Goal: Task Accomplishment & Management: Manage account settings

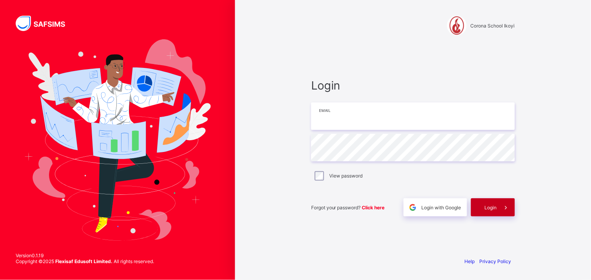
type input "**********"
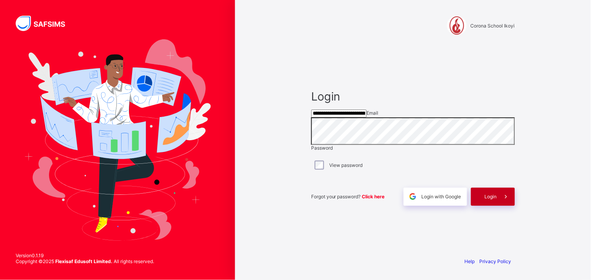
click at [489, 199] on span "Login" at bounding box center [491, 196] width 12 height 6
click at [259, 45] on div "**********" at bounding box center [413, 140] width 356 height 280
click at [493, 199] on span "Login" at bounding box center [491, 196] width 12 height 6
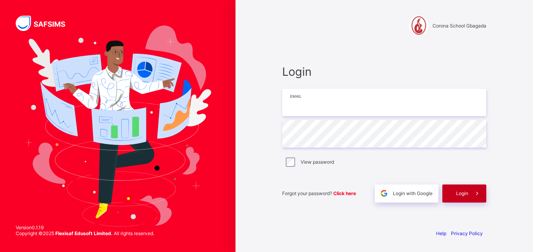
type input "**********"
click at [453, 189] on div "Login" at bounding box center [464, 193] width 44 height 18
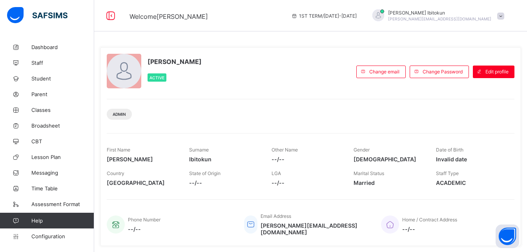
click at [504, 16] on span at bounding box center [500, 16] width 7 height 7
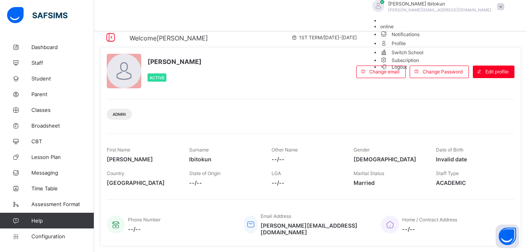
click at [419, 63] on span "Subscription" at bounding box center [399, 60] width 39 height 6
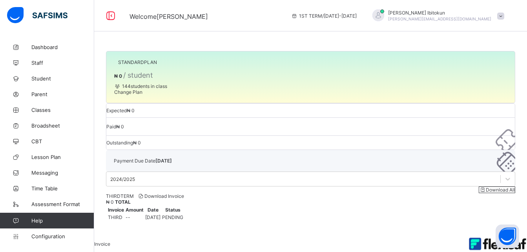
scroll to position [6, 0]
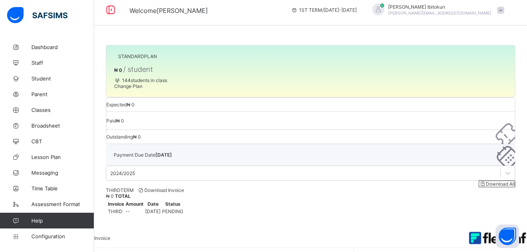
click at [184, 187] on span "Download Invoice" at bounding box center [161, 190] width 46 height 6
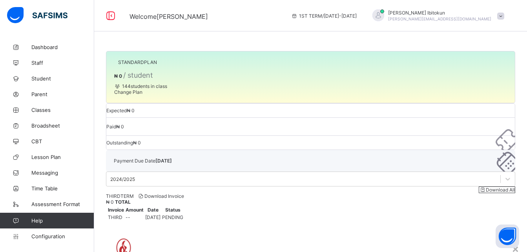
scroll to position [0, 0]
click at [511, 242] on div "×" at bounding box center [514, 248] width 7 height 13
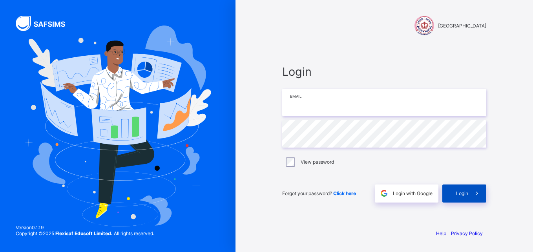
type input "**********"
click at [457, 193] on span "Login" at bounding box center [462, 193] width 12 height 6
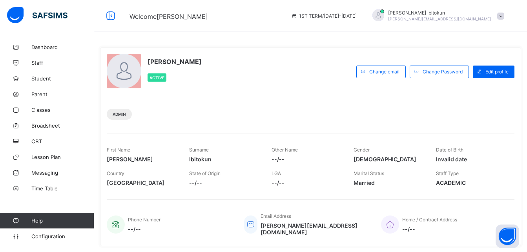
click at [507, 20] on div "Olufemi Ibitokun [EMAIL_ADDRESS][DOMAIN_NAME]" at bounding box center [436, 15] width 144 height 13
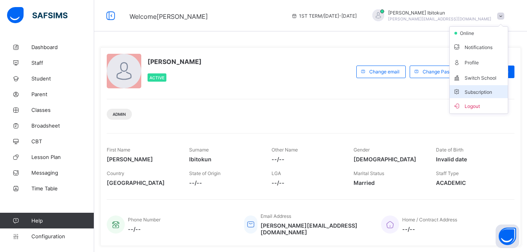
click at [480, 91] on span "Subscription" at bounding box center [472, 92] width 39 height 6
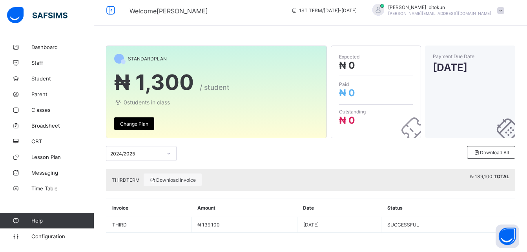
scroll to position [6, 0]
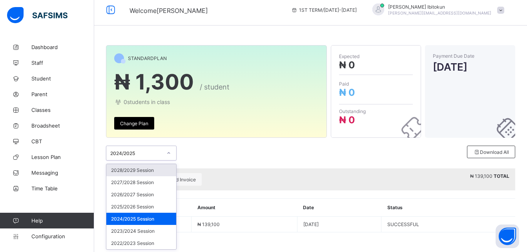
click at [171, 154] on icon at bounding box center [168, 153] width 5 height 8
click at [129, 207] on div "2025/2026 Session" at bounding box center [141, 206] width 70 height 12
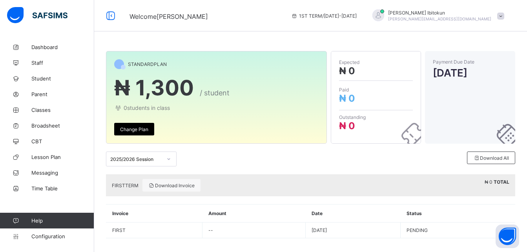
click at [239, 167] on div "2025/2026 Session Download All" at bounding box center [310, 159] width 409 height 31
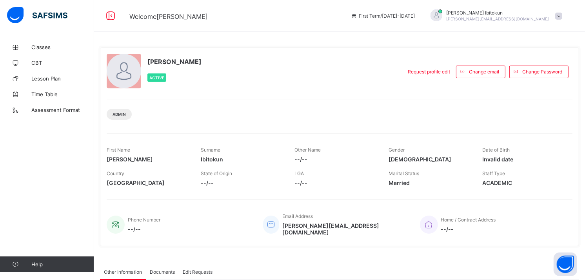
click at [563, 21] on div "Olufemi Ibitokun [EMAIL_ADDRESS][DOMAIN_NAME]" at bounding box center [495, 15] width 144 height 13
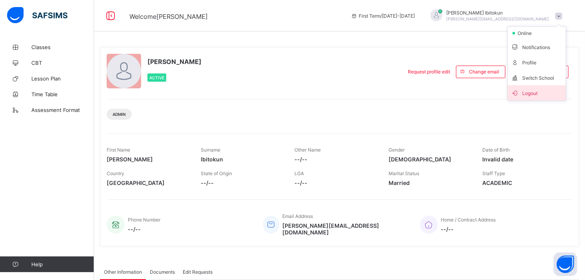
click at [547, 96] on span "Logout" at bounding box center [537, 92] width 52 height 9
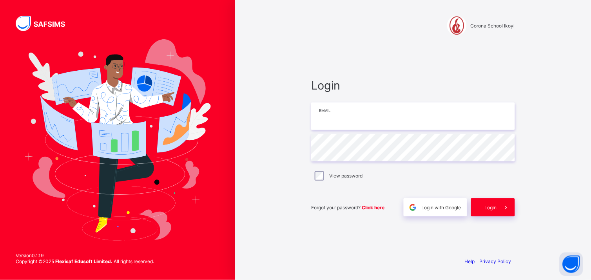
type input "**********"
click at [487, 206] on span "Login" at bounding box center [491, 207] width 12 height 6
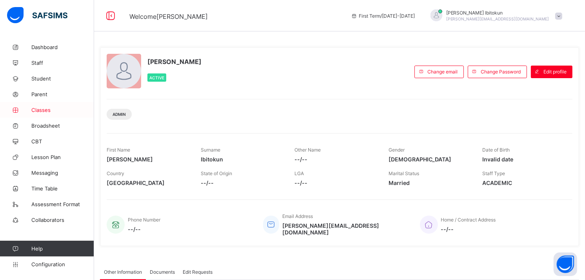
click at [44, 108] on span "Classes" at bounding box center [62, 110] width 63 height 6
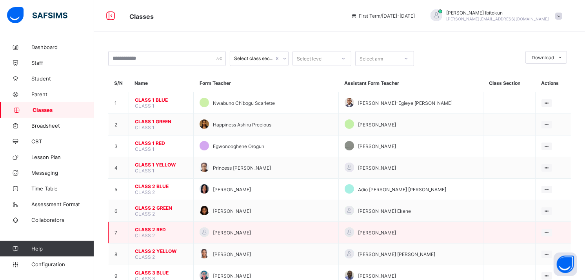
click at [148, 226] on span "CLASS 2 RED" at bounding box center [161, 229] width 53 height 6
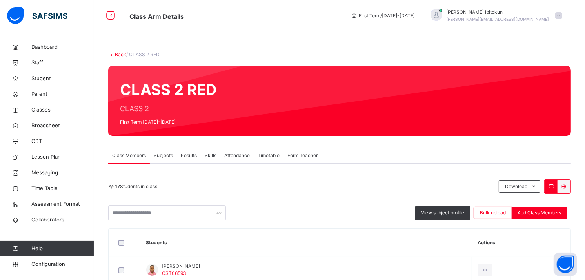
click at [190, 153] on span "Results" at bounding box center [189, 155] width 16 height 7
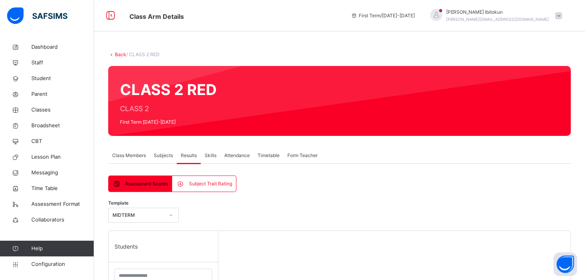
click at [165, 157] on span "Subjects" at bounding box center [163, 155] width 19 height 7
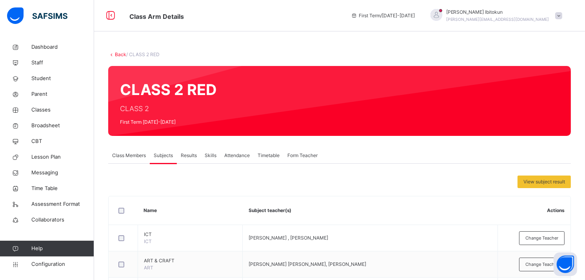
click at [235, 154] on span "Attendance" at bounding box center [236, 155] width 25 height 7
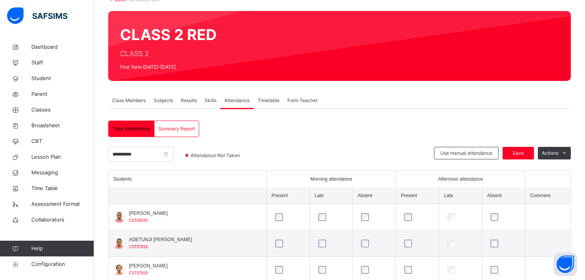
scroll to position [94, 0]
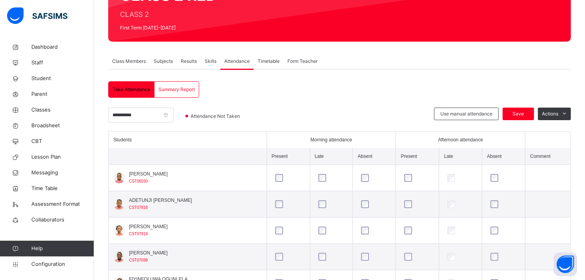
click at [158, 60] on span "Subjects" at bounding box center [163, 61] width 19 height 7
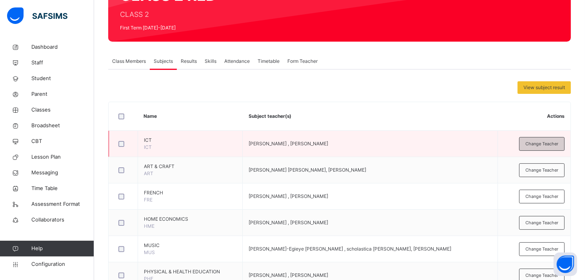
click at [549, 146] on span "Change Teacher" at bounding box center [541, 143] width 33 height 7
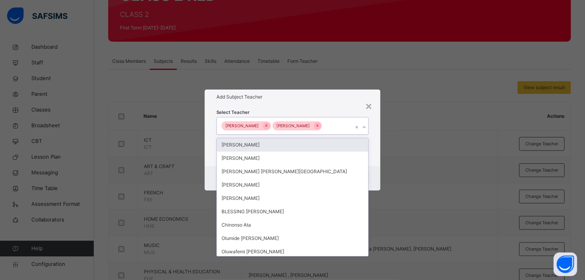
click at [340, 128] on div "KUNLE FADEYI Bamituni Aye" at bounding box center [285, 125] width 136 height 16
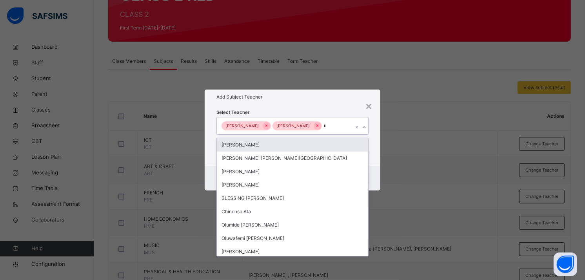
type input "**"
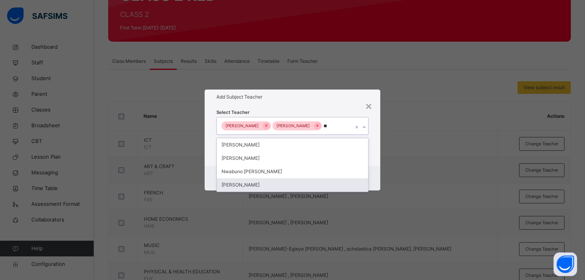
click at [239, 188] on div "[PERSON_NAME]" at bounding box center [292, 184] width 151 height 13
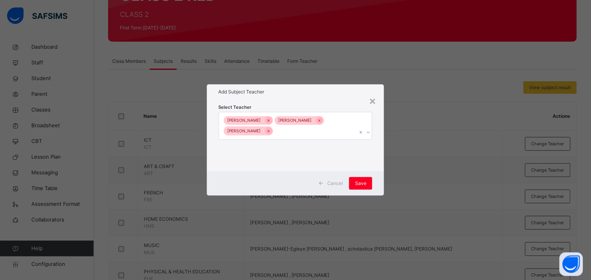
click at [323, 93] on h1 "Add Subject Teacher" at bounding box center [296, 91] width 154 height 7
click at [364, 183] on span "Save" at bounding box center [360, 183] width 11 height 7
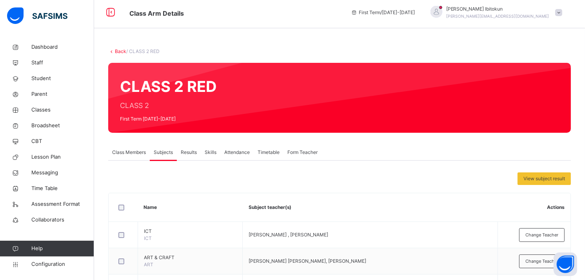
scroll to position [0, 0]
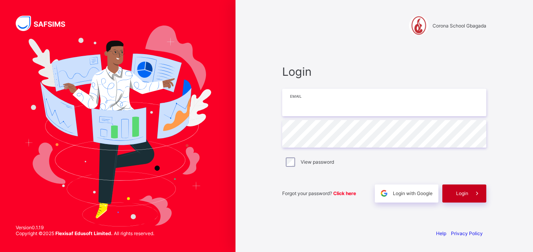
type input "**********"
click at [457, 192] on span "Login" at bounding box center [462, 193] width 12 height 6
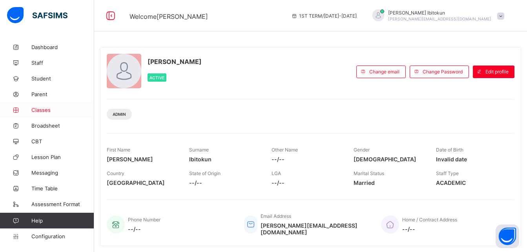
click at [43, 111] on span "Classes" at bounding box center [62, 110] width 63 height 6
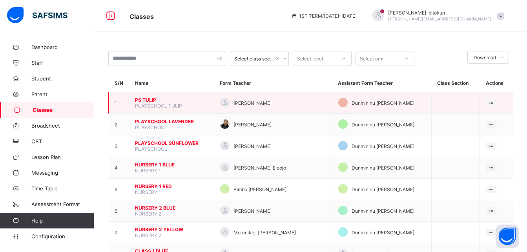
click at [147, 100] on span "PS TULIP" at bounding box center [171, 100] width 73 height 6
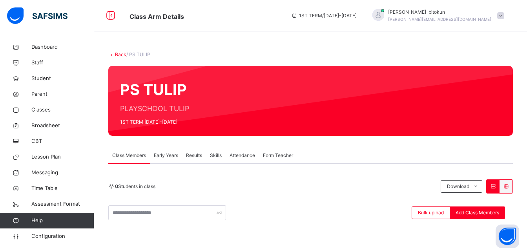
click at [120, 53] on link "Back" at bounding box center [120, 54] width 11 height 6
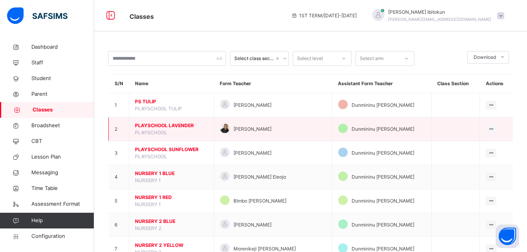
click at [165, 123] on span "PLAYSCHOOL LAVENDER" at bounding box center [171, 125] width 73 height 7
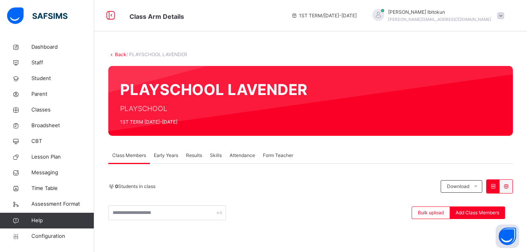
click at [171, 156] on span "Early Years" at bounding box center [166, 155] width 24 height 7
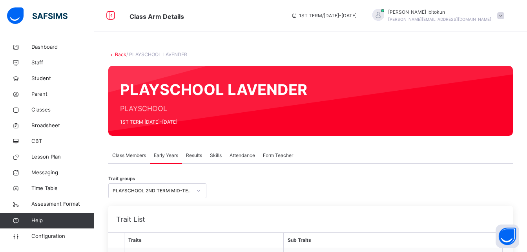
click at [118, 54] on link "Back" at bounding box center [120, 54] width 11 height 6
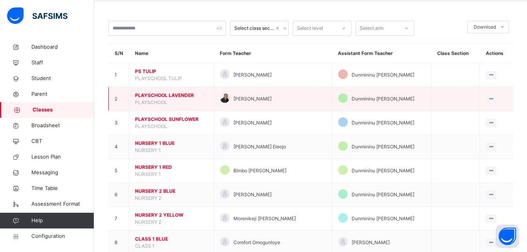
scroll to position [31, 0]
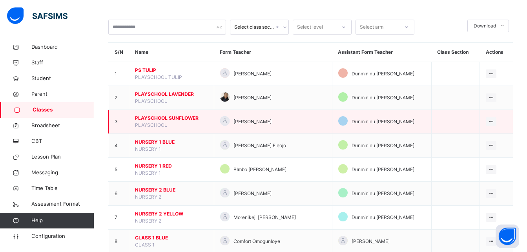
click at [169, 116] on span "PLAYSCHOOL SUNFLOWER" at bounding box center [171, 118] width 73 height 7
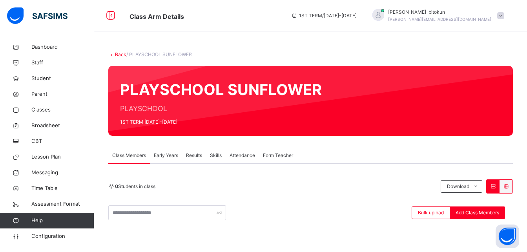
click at [120, 54] on link "Back" at bounding box center [120, 54] width 11 height 6
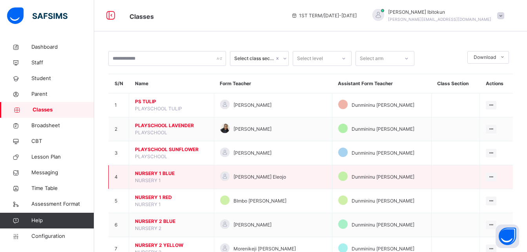
click at [148, 176] on span "NURSERY 1 BLUE" at bounding box center [171, 173] width 73 height 7
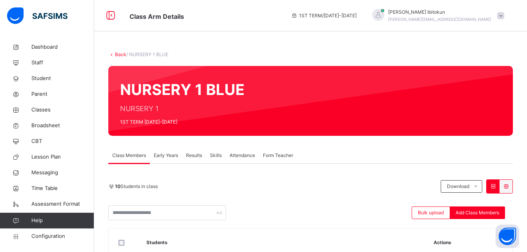
scroll to position [16, 0]
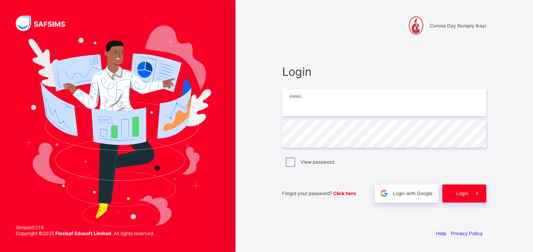
type input "**********"
click at [460, 194] on span "Login" at bounding box center [462, 193] width 12 height 6
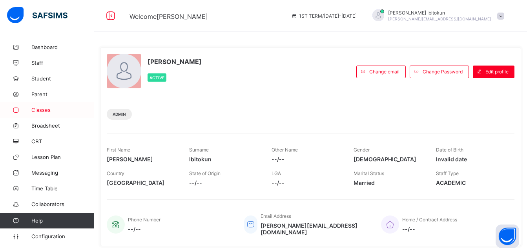
click at [43, 111] on span "Classes" at bounding box center [62, 110] width 63 height 6
click at [42, 113] on link "Classes" at bounding box center [47, 110] width 94 height 16
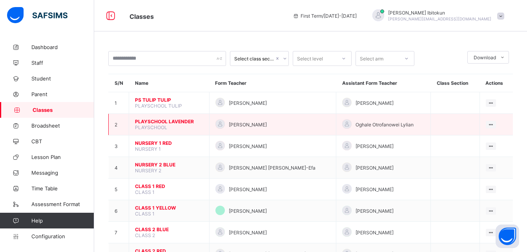
click at [162, 123] on span "PLAYSCHOOL LAVENDER" at bounding box center [169, 121] width 68 height 6
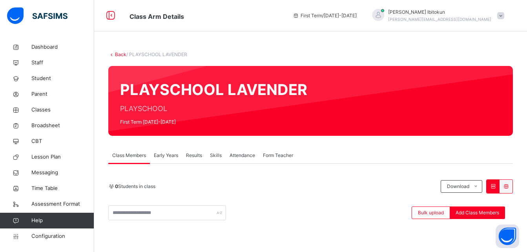
click at [118, 55] on link "Back" at bounding box center [120, 54] width 11 height 6
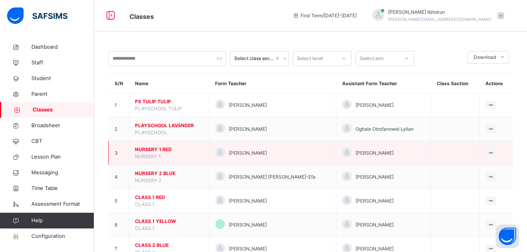
click at [160, 149] on span "NURSERY 1 RED" at bounding box center [169, 149] width 68 height 7
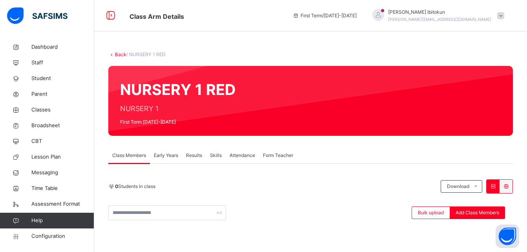
click at [120, 55] on link "Back" at bounding box center [120, 54] width 11 height 6
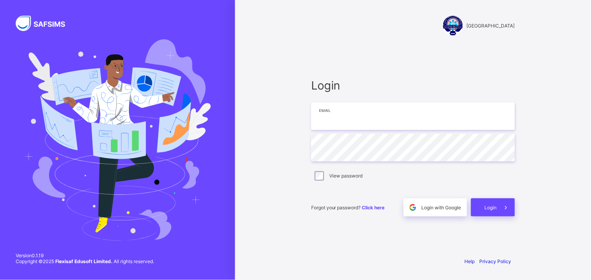
type input "**********"
click at [493, 205] on span "Login" at bounding box center [491, 207] width 12 height 6
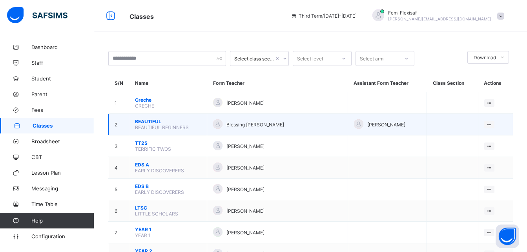
click at [146, 121] on span "BEAUTIFUL" at bounding box center [168, 121] width 66 height 6
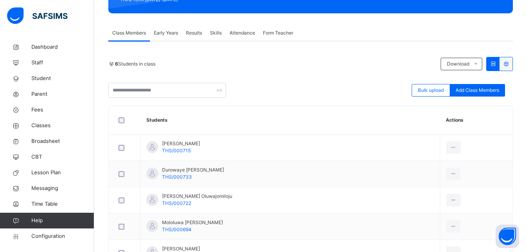
scroll to position [111, 0]
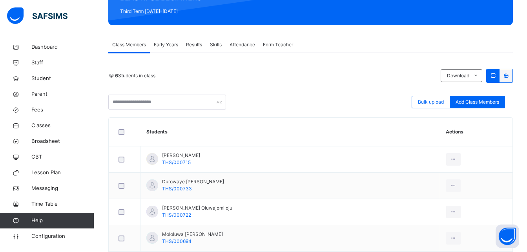
click at [237, 44] on span "Attendance" at bounding box center [241, 44] width 25 height 7
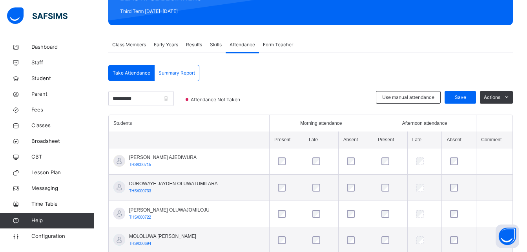
click at [320, 68] on div "**********" at bounding box center [310, 186] width 404 height 243
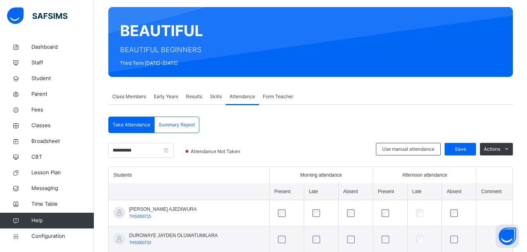
scroll to position [29, 0]
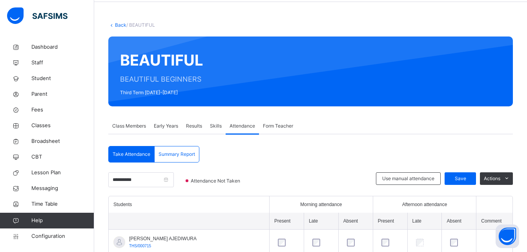
click at [128, 124] on span "Class Members" at bounding box center [129, 125] width 34 height 7
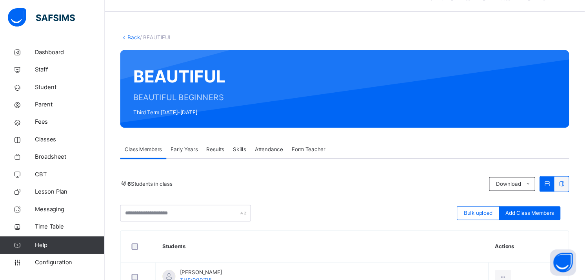
scroll to position [0, 0]
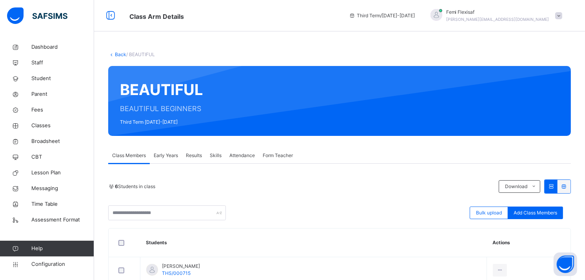
drag, startPoint x: 507, startPoint y: 1, endPoint x: 327, endPoint y: 48, distance: 186.5
click at [327, 48] on div "Back / BEAUTIFUL BEAUTIFUL BEAUTIFUL BEGINNERS Third Term 2024-2025 Class Membe…" at bounding box center [339, 248] width 491 height 418
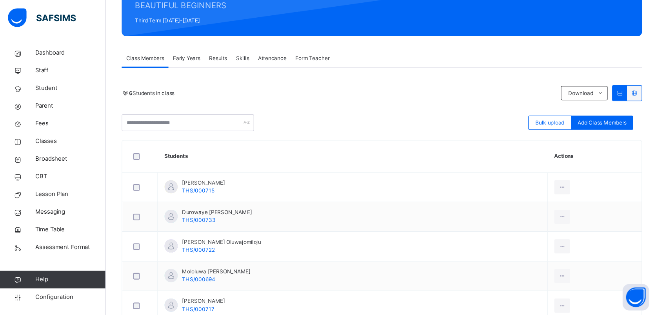
scroll to position [102, 0]
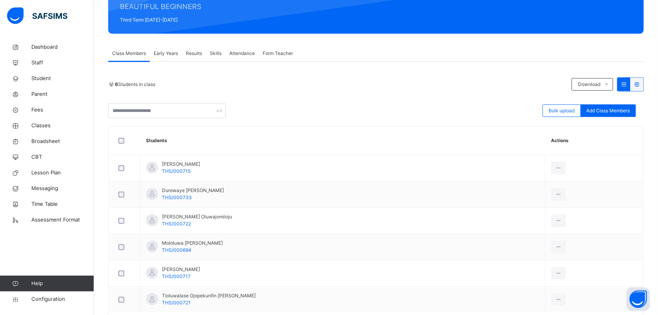
drag, startPoint x: 565, startPoint y: 0, endPoint x: 361, endPoint y: 91, distance: 223.9
click at [361, 91] on div "6 Students in class Download Pdf Report Excel Report" at bounding box center [376, 84] width 536 height 14
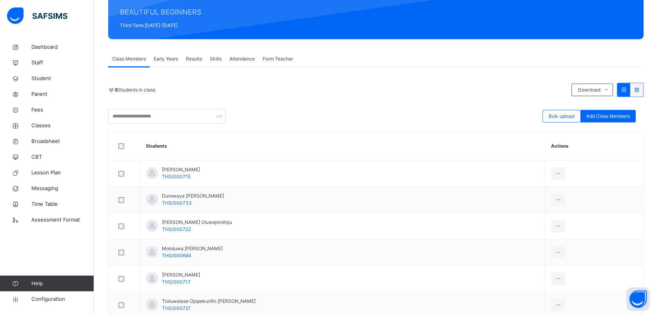
scroll to position [103, 0]
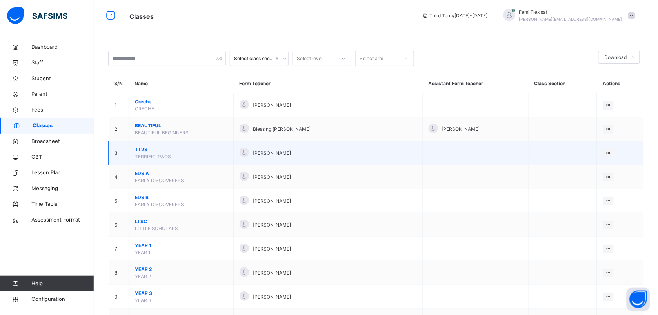
click at [144, 148] on span "TT2S" at bounding box center [181, 149] width 93 height 7
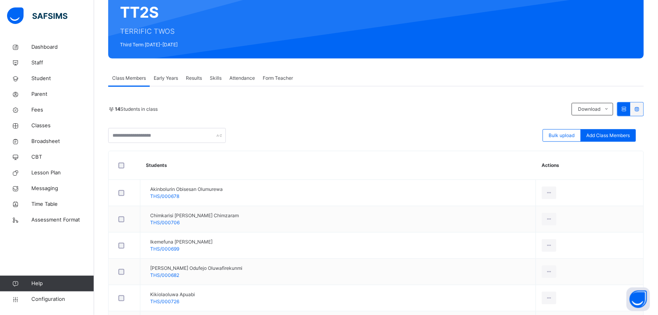
scroll to position [78, 0]
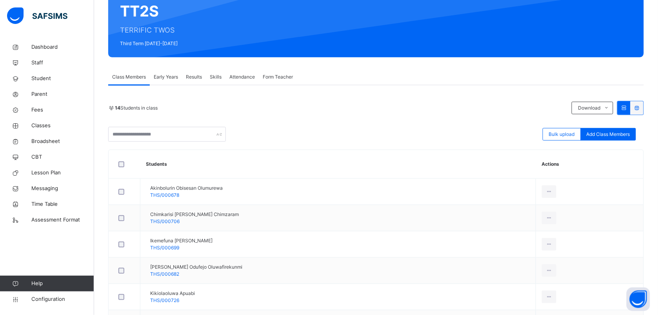
click at [417, 109] on div "14 Students in class" at bounding box center [338, 107] width 460 height 7
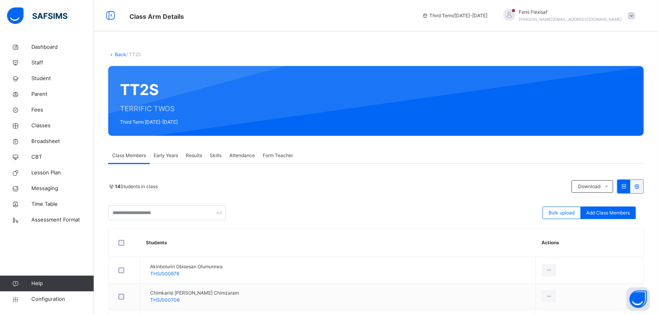
click at [118, 52] on link "Back" at bounding box center [120, 54] width 11 height 6
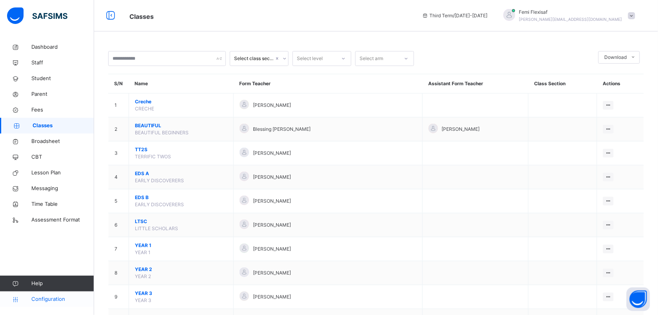
click at [53, 251] on span "Configuration" at bounding box center [62, 299] width 62 height 8
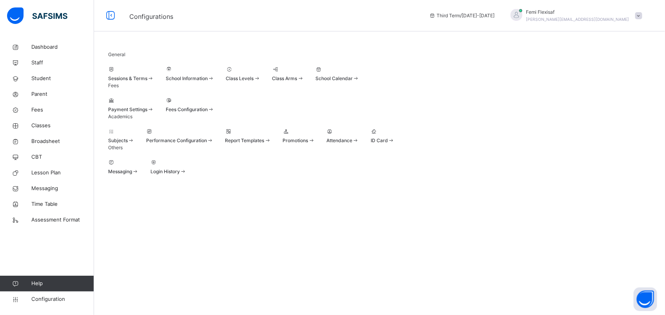
click at [139, 75] on span at bounding box center [131, 74] width 46 height 2
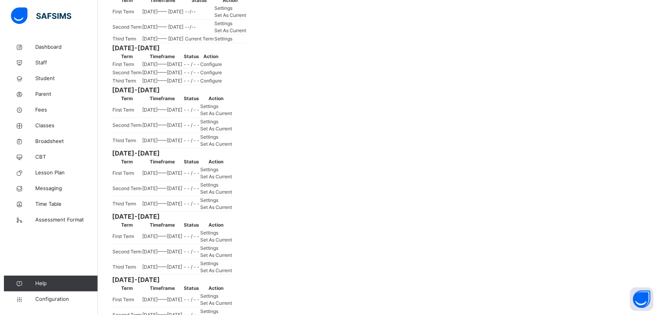
scroll to position [157, 0]
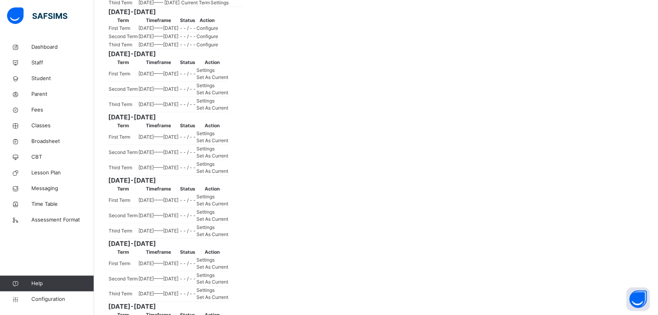
click at [218, 31] on span "Configure" at bounding box center [207, 28] width 22 height 6
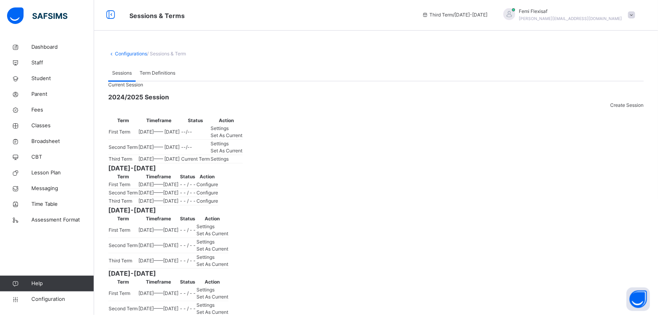
scroll to position [0, 0]
click at [526, 16] on span at bounding box center [631, 15] width 7 height 7
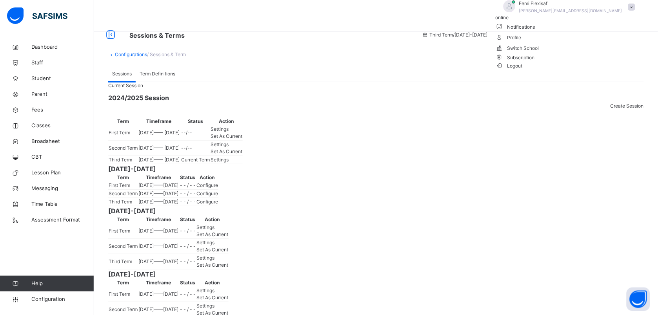
click at [526, 60] on span "Subscription" at bounding box center [515, 58] width 39 height 6
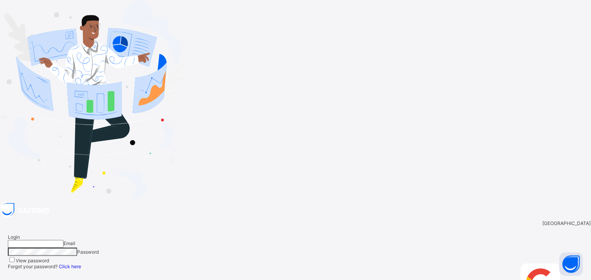
type input "**********"
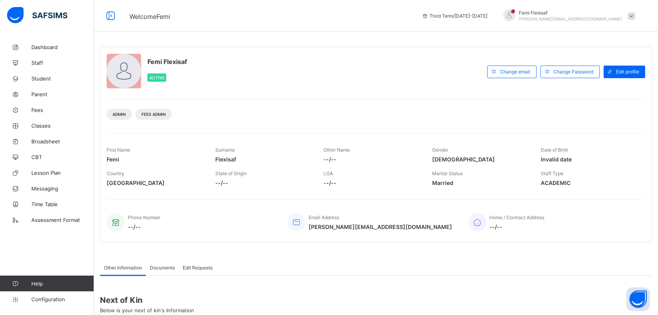
click at [639, 21] on div "Femi Flexisaf [PERSON_NAME][EMAIL_ADDRESS][DOMAIN_NAME]" at bounding box center [568, 15] width 144 height 13
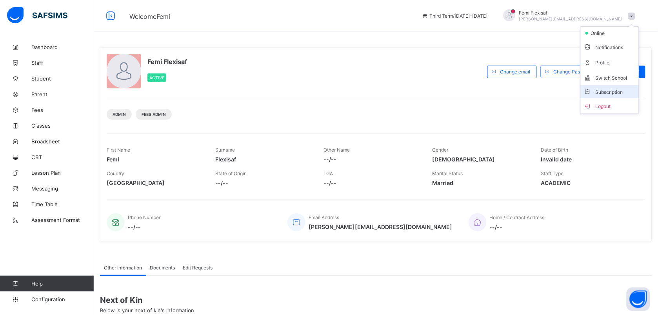
click at [616, 92] on span "Subscription" at bounding box center [603, 92] width 39 height 6
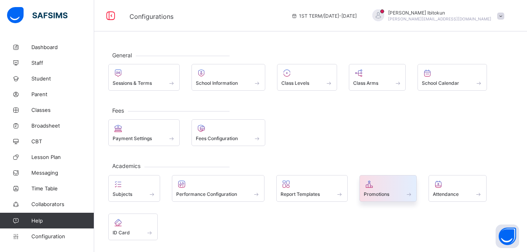
click at [367, 192] on span "Promotions" at bounding box center [376, 194] width 25 height 6
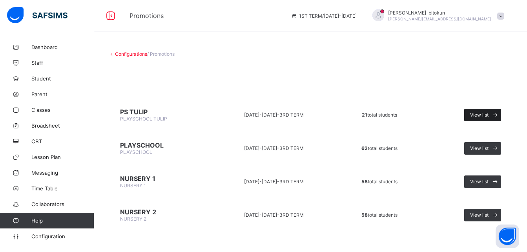
click at [485, 116] on span "View list" at bounding box center [479, 115] width 18 height 6
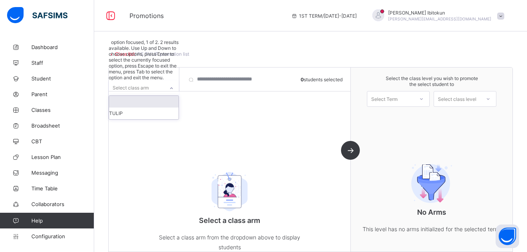
click at [173, 87] on icon at bounding box center [171, 88] width 3 height 2
click at [202, 41] on div "Class list / PS TULIP promotion list PS TULIP PLAYSCHOOL TULIP • [DATE]-[DATE] …" at bounding box center [310, 153] width 433 height 229
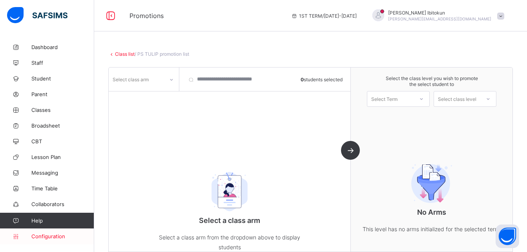
click at [54, 236] on span "Configuration" at bounding box center [62, 236] width 62 height 6
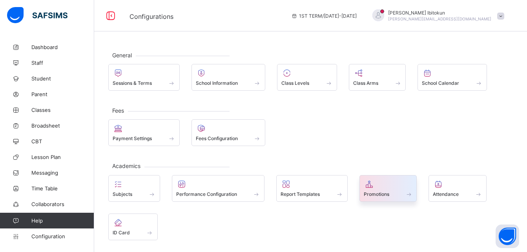
click at [366, 188] on icon at bounding box center [369, 183] width 11 height 9
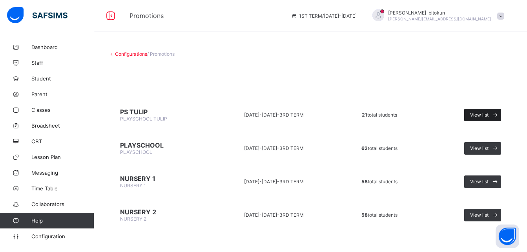
click at [488, 116] on span "View list" at bounding box center [479, 115] width 18 height 6
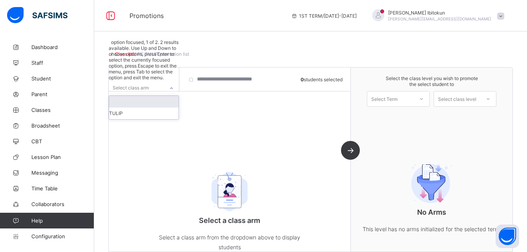
click at [172, 84] on icon at bounding box center [171, 88] width 5 height 8
click at [137, 98] on div at bounding box center [143, 102] width 69 height 12
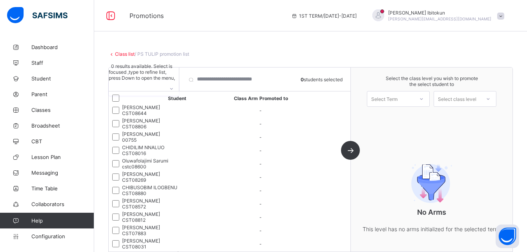
type input "*"
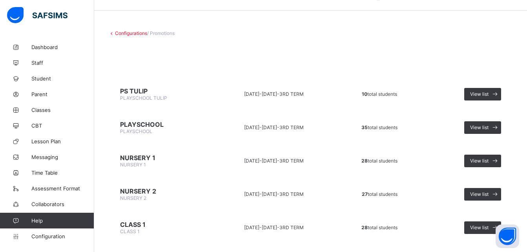
scroll to position [22, 0]
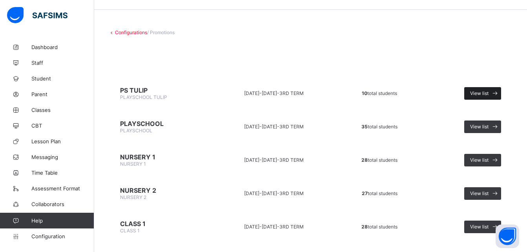
click at [487, 92] on span "View list" at bounding box center [479, 93] width 18 height 6
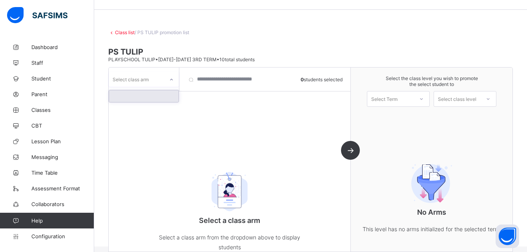
click at [166, 80] on div at bounding box center [171, 79] width 13 height 13
click at [160, 95] on div at bounding box center [143, 96] width 69 height 12
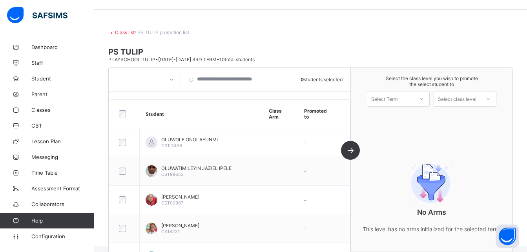
click at [417, 48] on span "PS TULIP" at bounding box center [310, 51] width 404 height 9
click at [55, 238] on span "Configuration" at bounding box center [62, 236] width 62 height 6
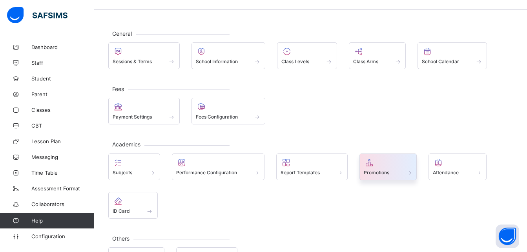
click at [375, 170] on span "Promotions" at bounding box center [376, 172] width 25 height 6
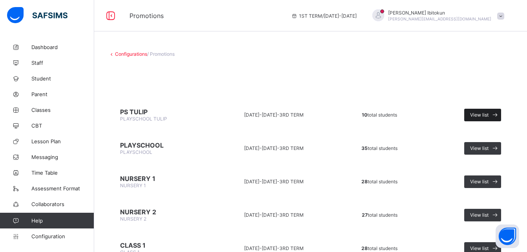
click at [484, 117] on span "View list" at bounding box center [479, 115] width 18 height 6
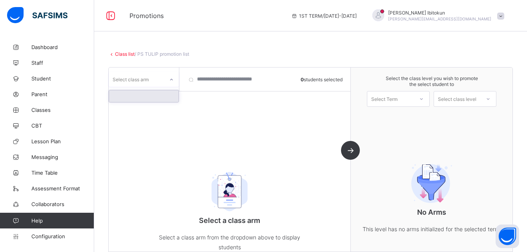
click at [171, 84] on icon at bounding box center [171, 80] width 5 height 8
click at [144, 98] on div at bounding box center [143, 96] width 69 height 12
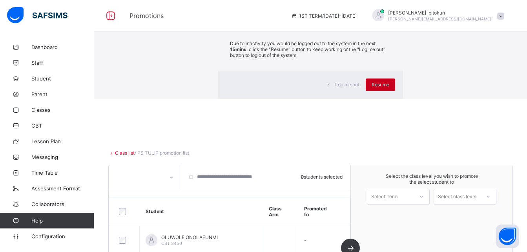
click at [371, 87] on span "Resume" at bounding box center [380, 85] width 18 height 6
